Goal: Task Accomplishment & Management: Use online tool/utility

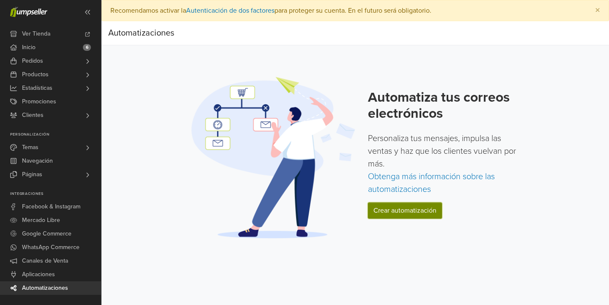
click at [402, 206] on link "Crear automatización" at bounding box center [405, 210] width 74 height 16
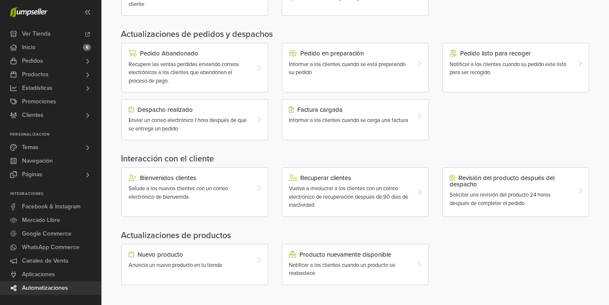
scroll to position [257, 0]
click at [257, 68] on icon at bounding box center [259, 67] width 4 height 7
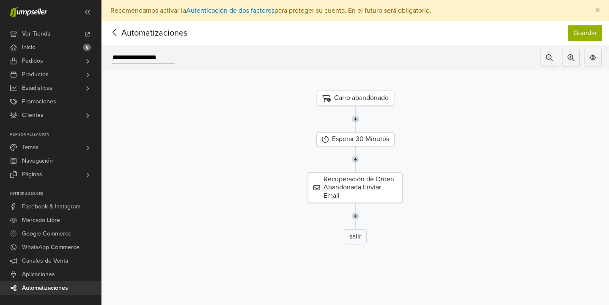
click at [115, 32] on icon at bounding box center [114, 32] width 13 height 11
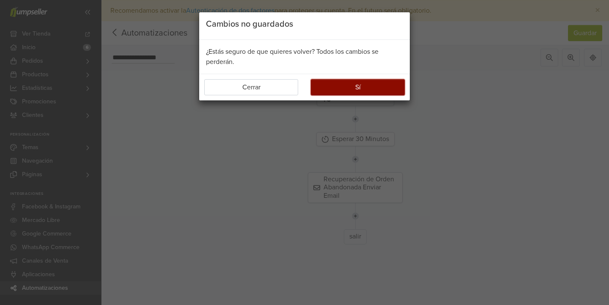
click at [344, 88] on button "Sí" at bounding box center [358, 87] width 94 height 16
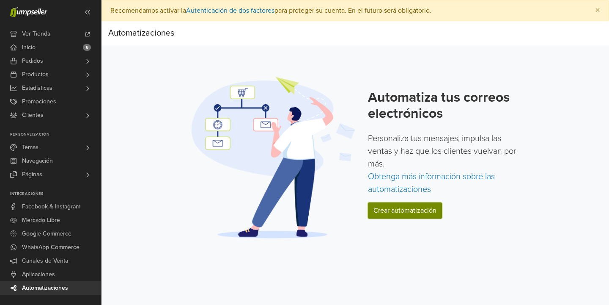
click at [415, 216] on link "Crear automatización" at bounding box center [405, 210] width 74 height 16
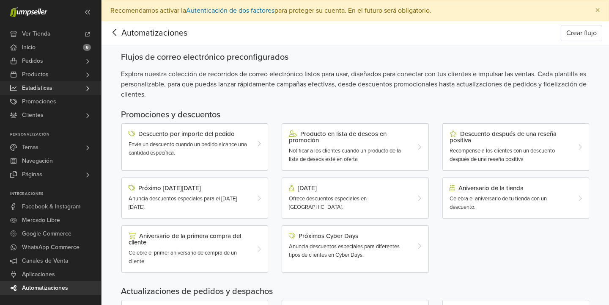
click at [42, 87] on span "Estadísticas" at bounding box center [37, 88] width 30 height 14
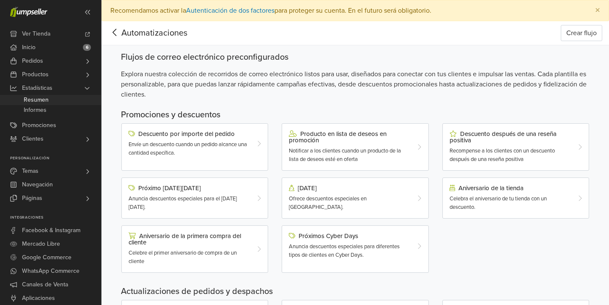
click at [43, 100] on span "Resumen" at bounding box center [36, 100] width 25 height 10
